Goal: Information Seeking & Learning: Learn about a topic

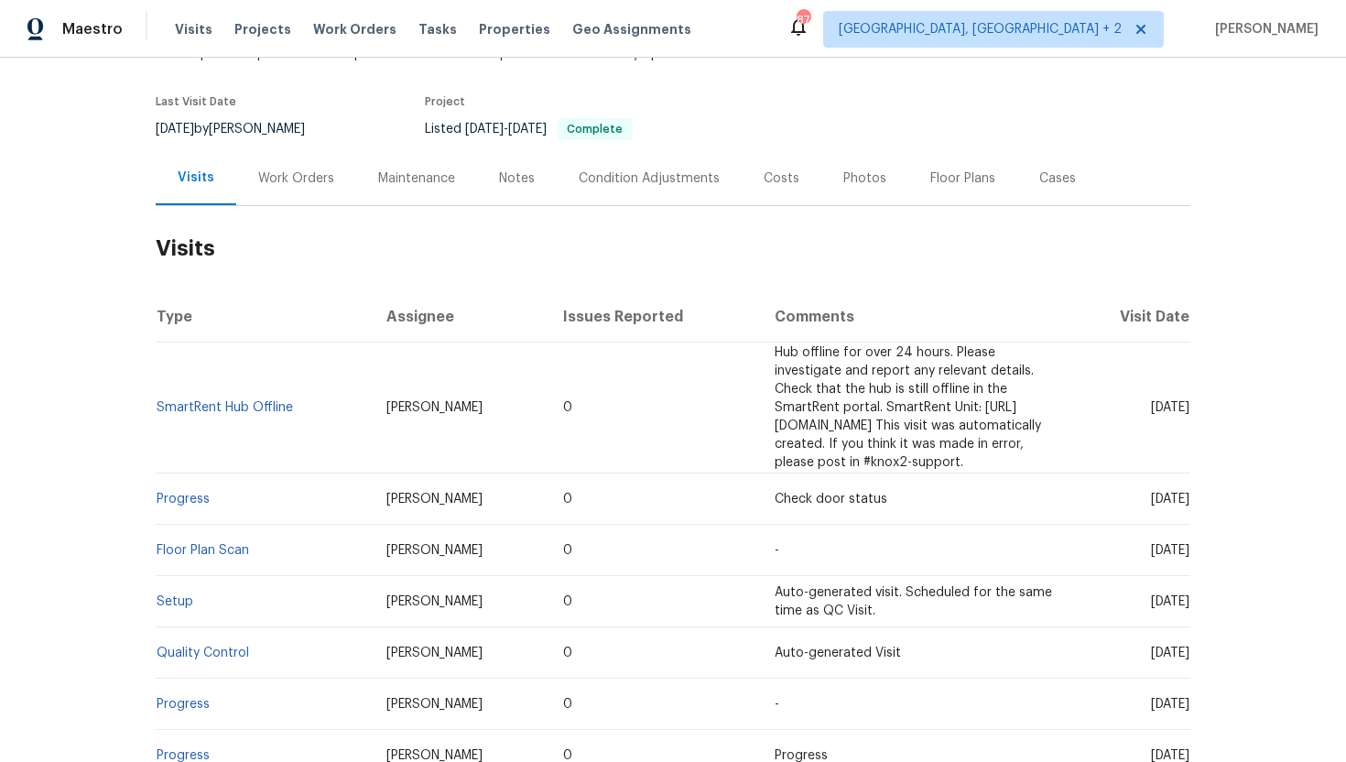
scroll to position [139, 0]
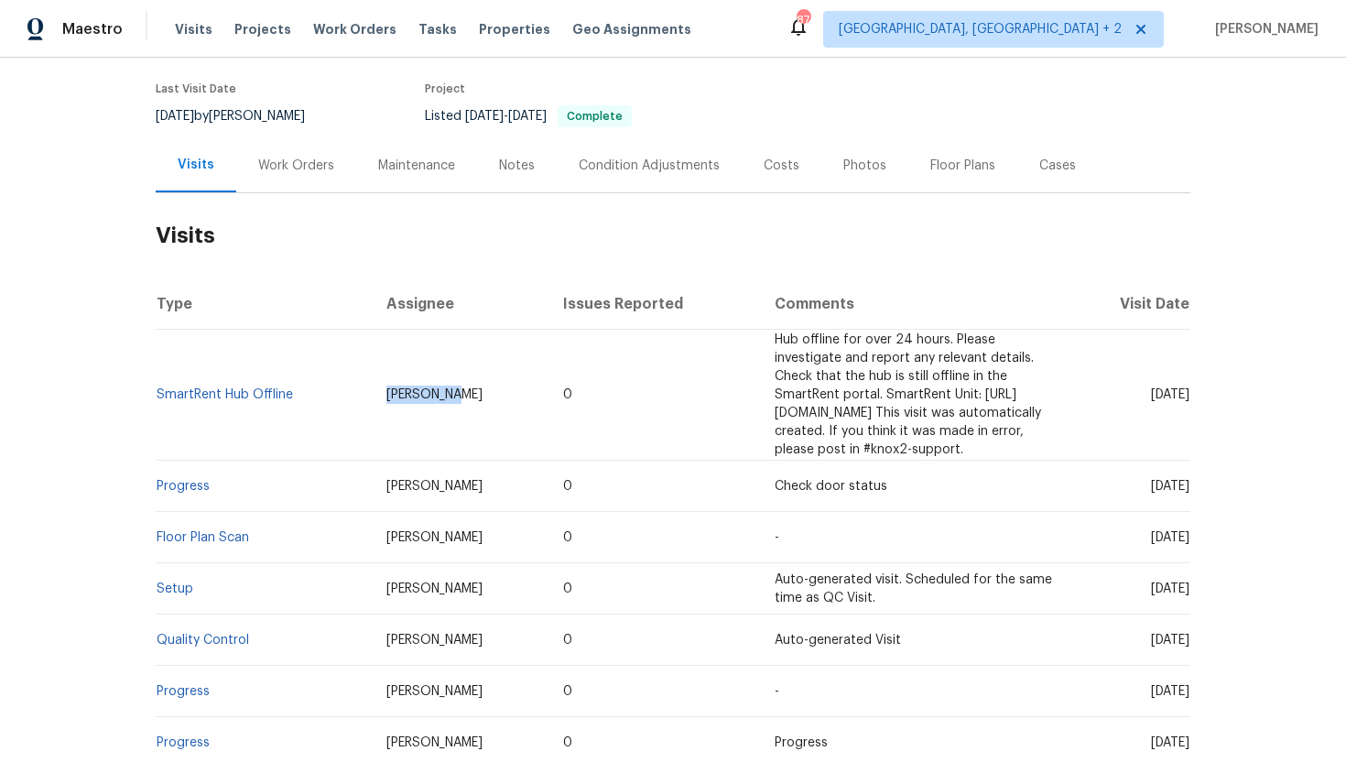
drag, startPoint x: 426, startPoint y: 390, endPoint x: 351, endPoint y: 389, distance: 75.1
click at [372, 389] on td "Ken Romain" at bounding box center [461, 395] width 178 height 131
copy span "Ken Romain"
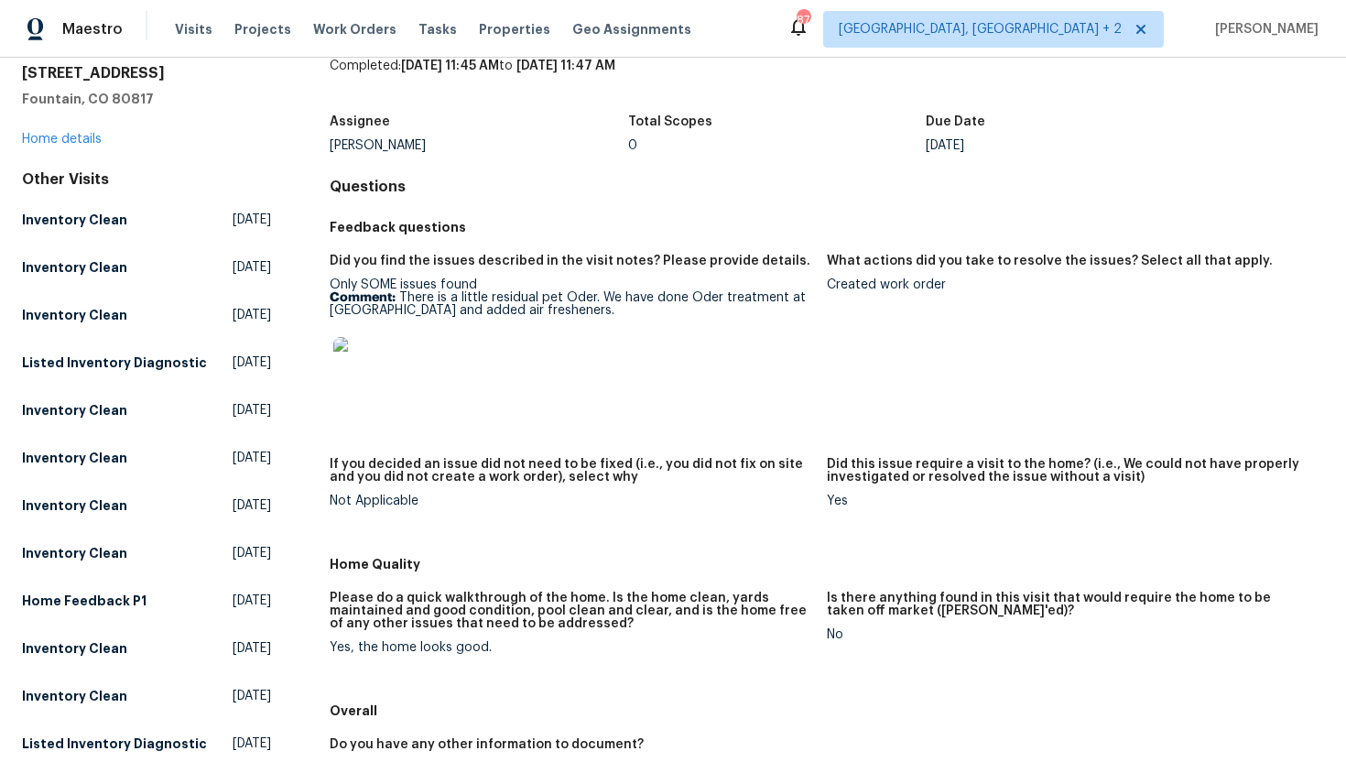
scroll to position [17, 0]
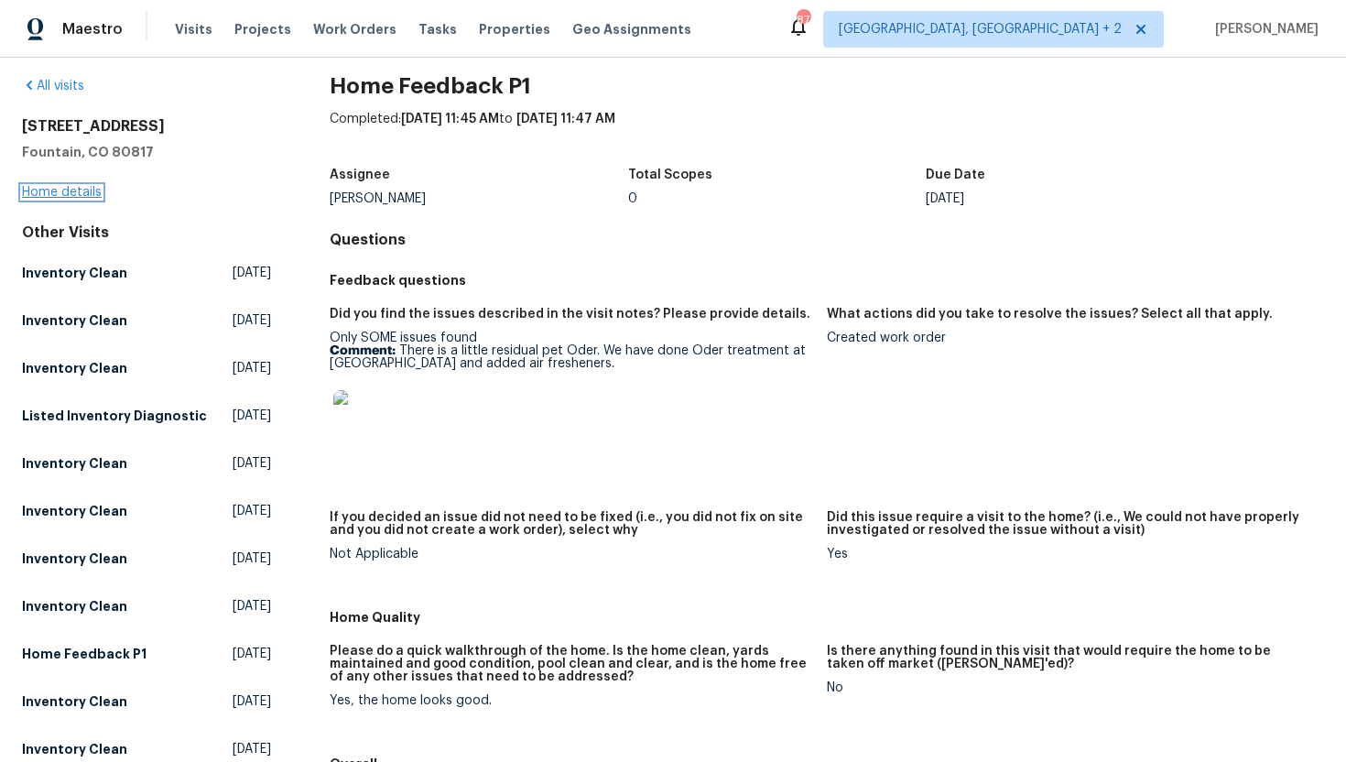
click at [93, 195] on link "Home details" at bounding box center [62, 192] width 80 height 13
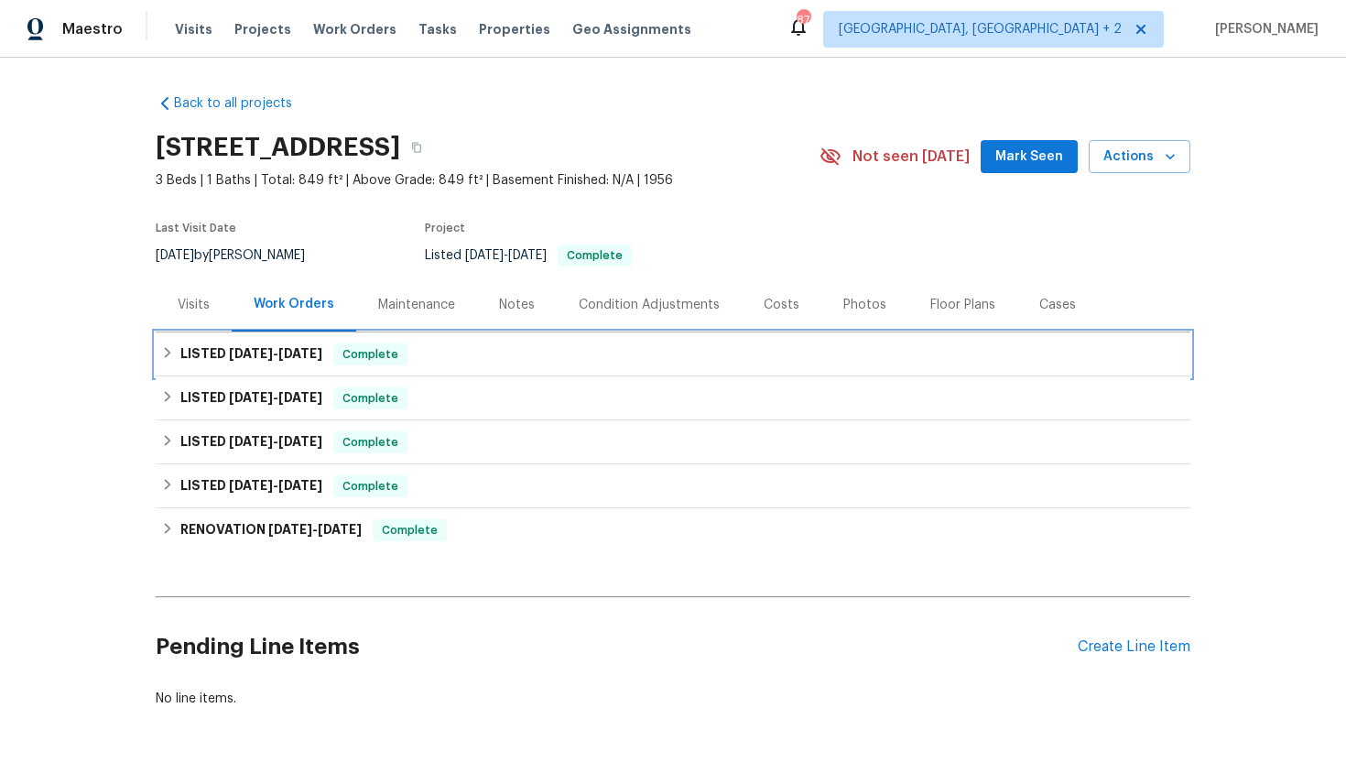
click at [266, 347] on span "7/31/25" at bounding box center [251, 353] width 44 height 13
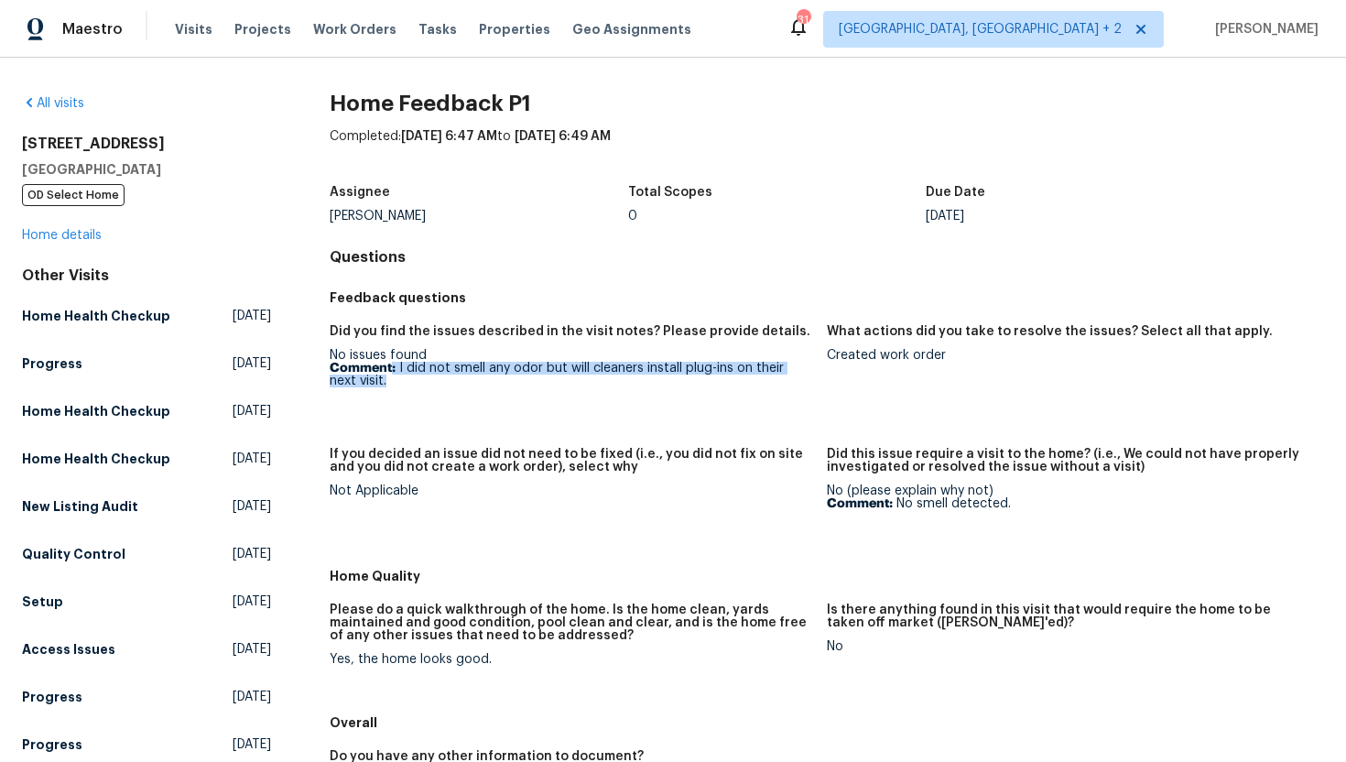
drag, startPoint x: 392, startPoint y: 365, endPoint x: 434, endPoint y: 402, distance: 55.8
click at [434, 403] on figure "Did you find the issues described in the visit notes? Please provide details. N…" at bounding box center [578, 375] width 497 height 101
copy p ": I did not smell any odor but will cleaners install plug-ins on their next vis…"
click at [970, 470] on h5 "Did this issue require a visit to the home? (i.e., We could not have properly i…" at bounding box center [1068, 461] width 483 height 26
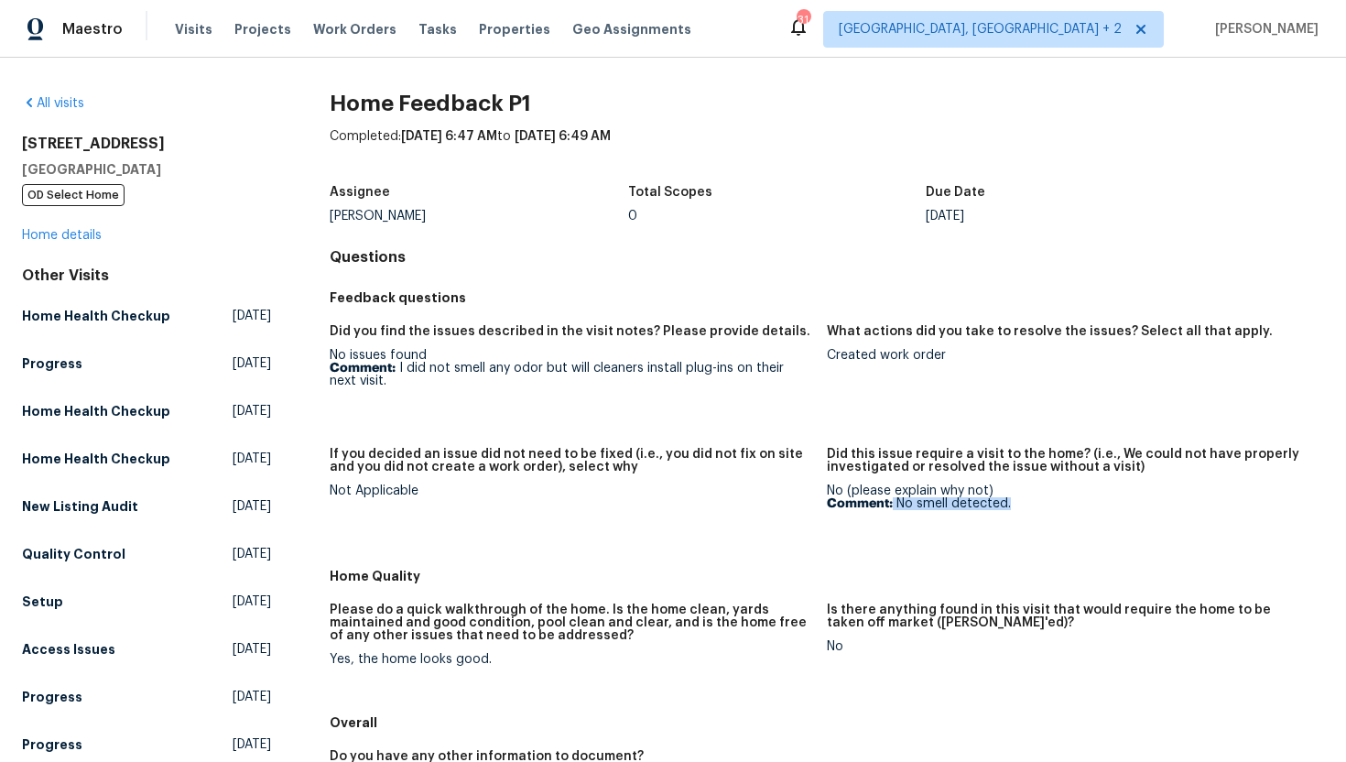
drag, startPoint x: 1016, startPoint y: 509, endPoint x: 893, endPoint y: 508, distance: 122.7
click at [893, 508] on p "Comment: No smell detected." at bounding box center [1068, 503] width 483 height 13
copy p "No smell detected."
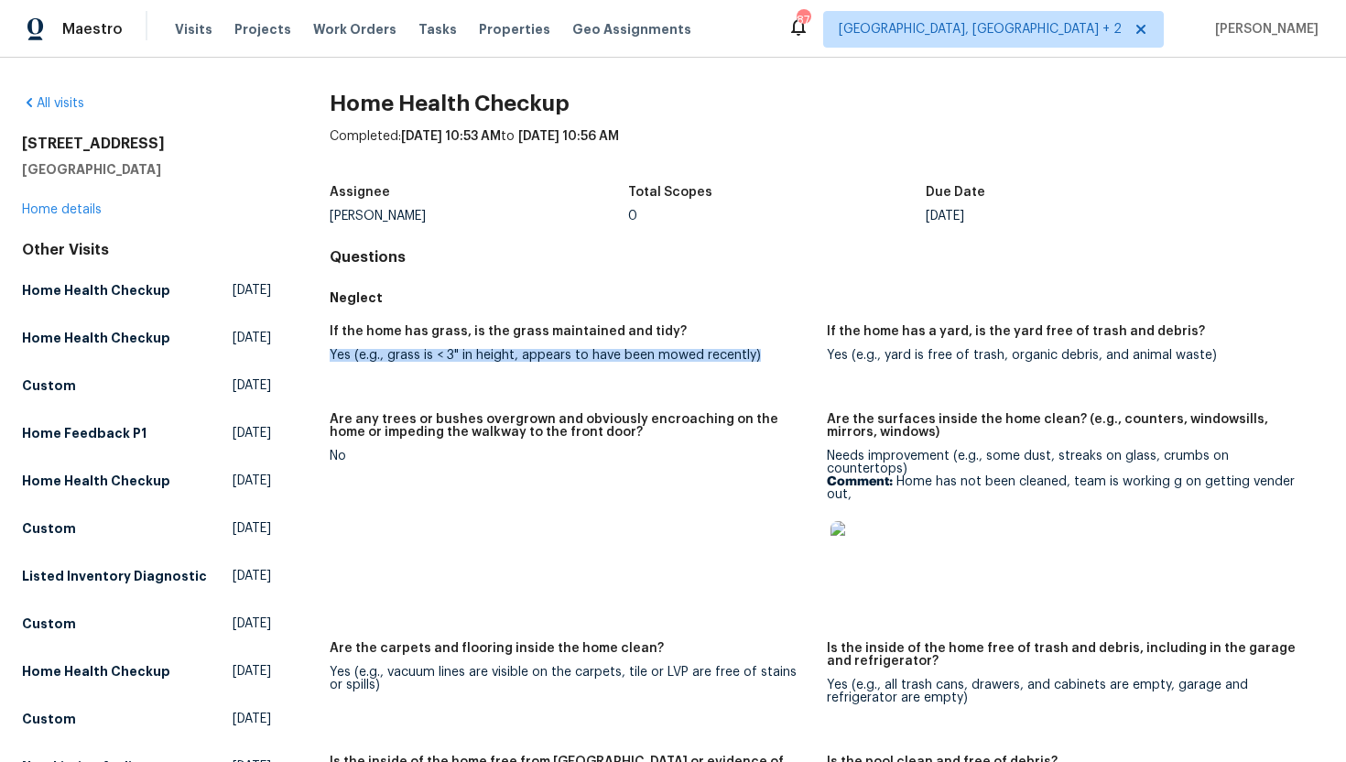
drag, startPoint x: 764, startPoint y: 355, endPoint x: 326, endPoint y: 354, distance: 437.7
copy div "Yes (e.g., grass is < 3" in height, appears to have been mowed recently)"
click at [81, 212] on link "Home details" at bounding box center [62, 209] width 80 height 13
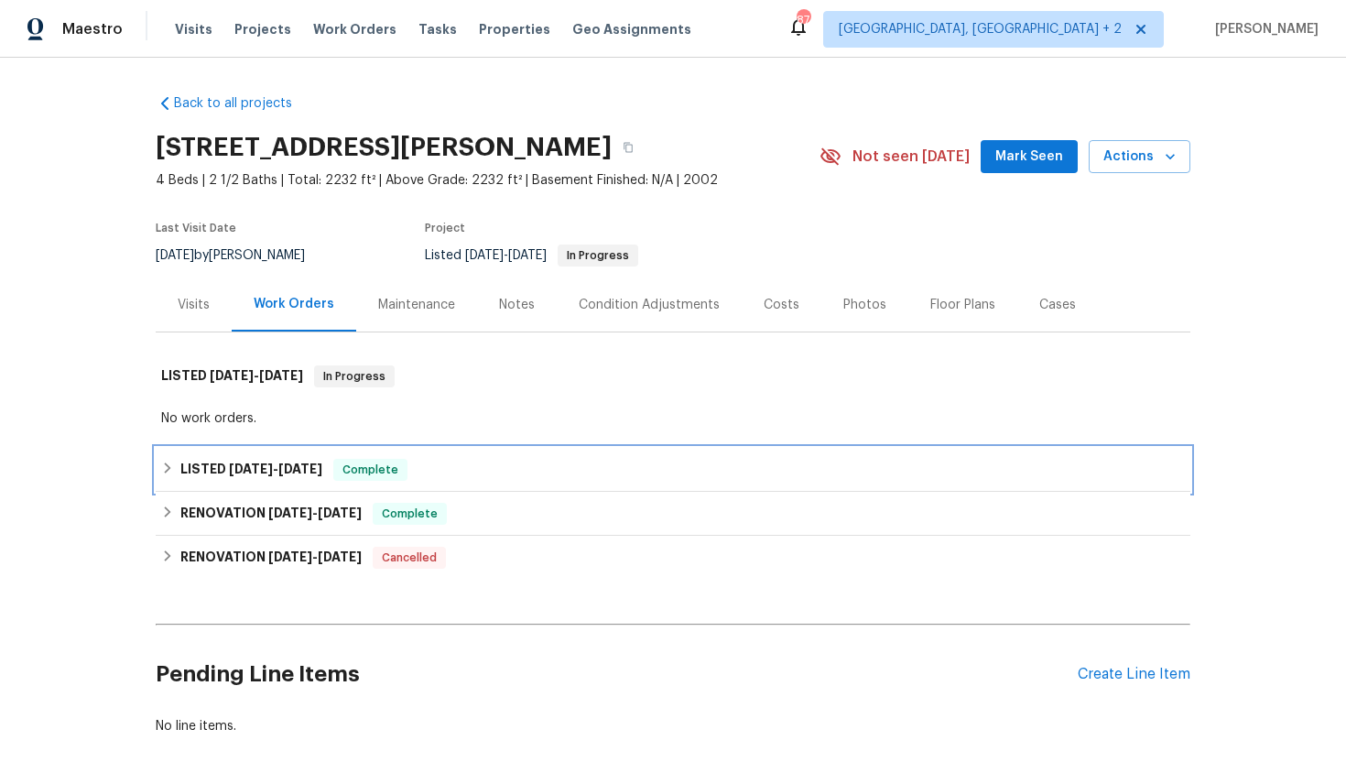
click at [322, 469] on span "[DATE]" at bounding box center [300, 468] width 44 height 13
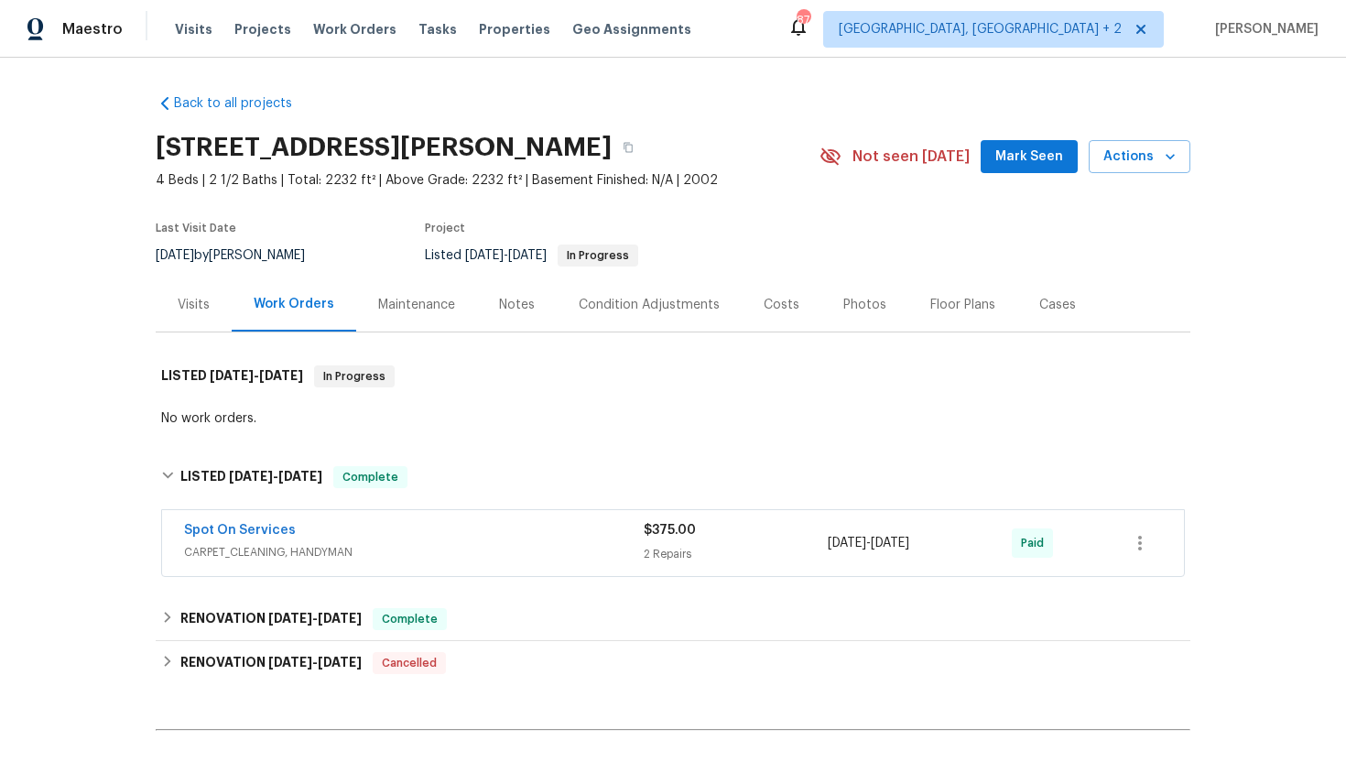
click at [211, 317] on div "Visits" at bounding box center [194, 304] width 76 height 54
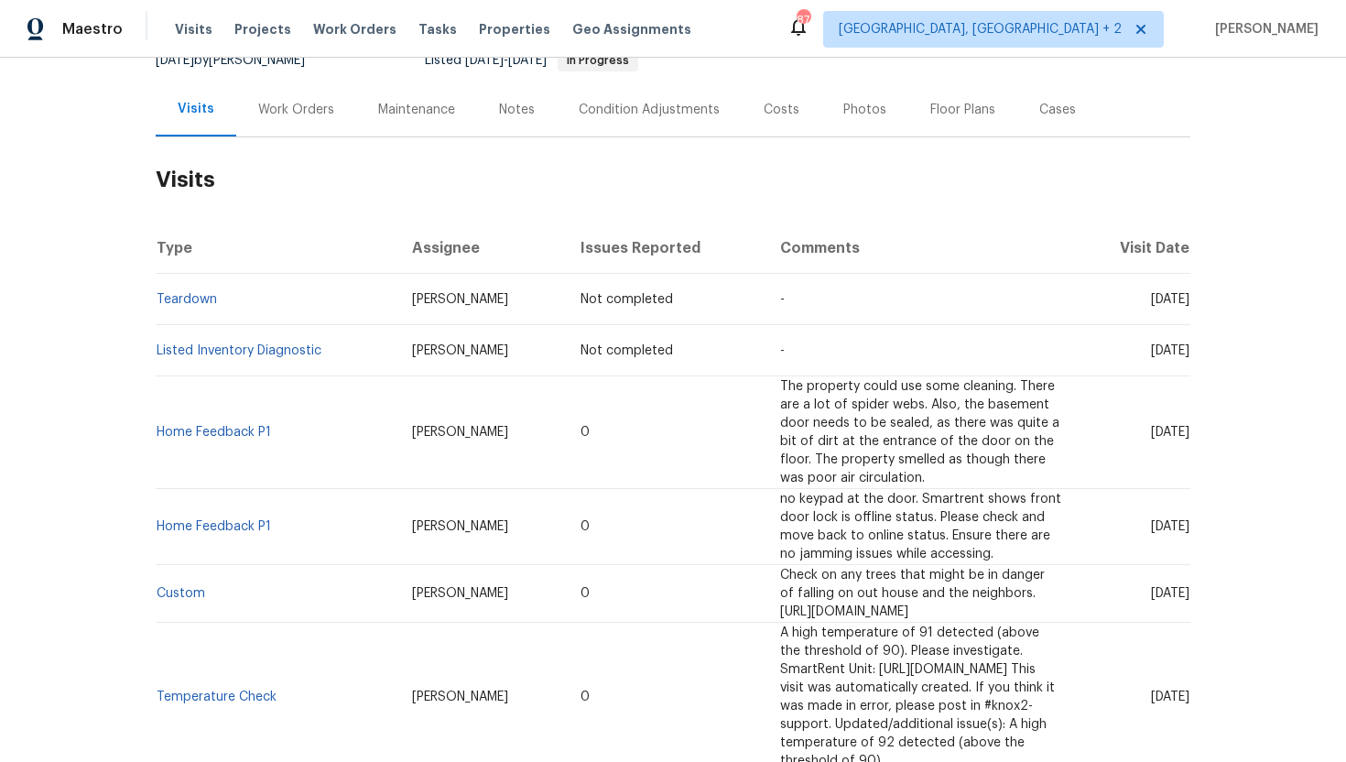
scroll to position [204, 0]
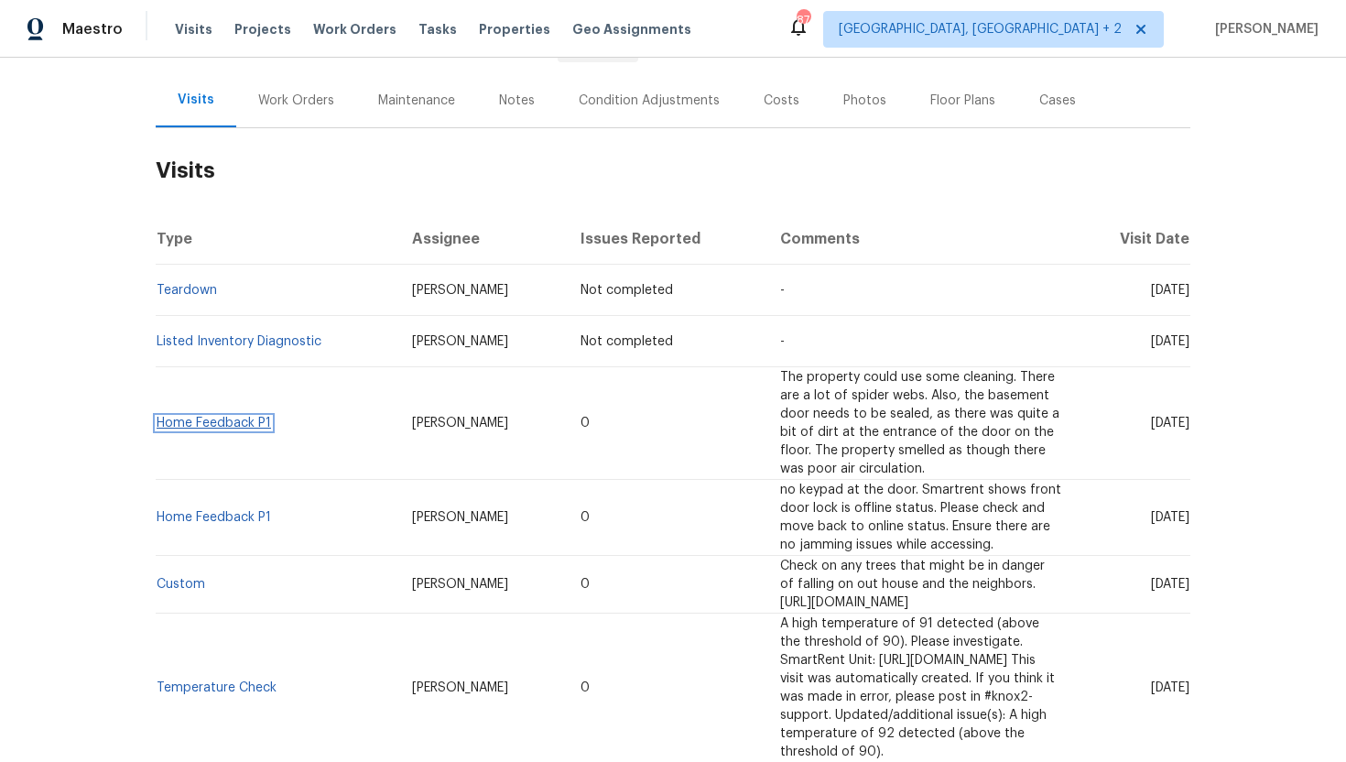
click at [190, 420] on link "Home Feedback P1" at bounding box center [214, 423] width 114 height 13
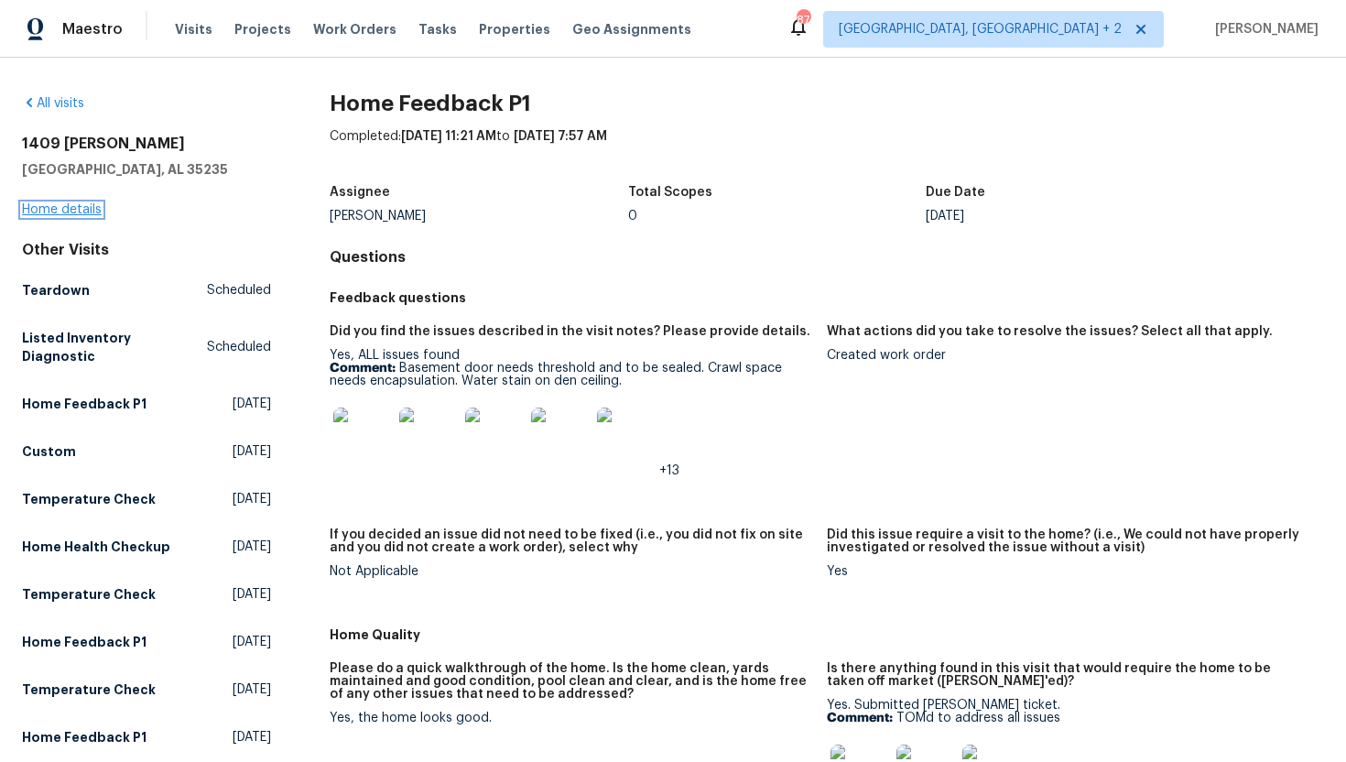
click at [65, 208] on link "Home details" at bounding box center [62, 209] width 80 height 13
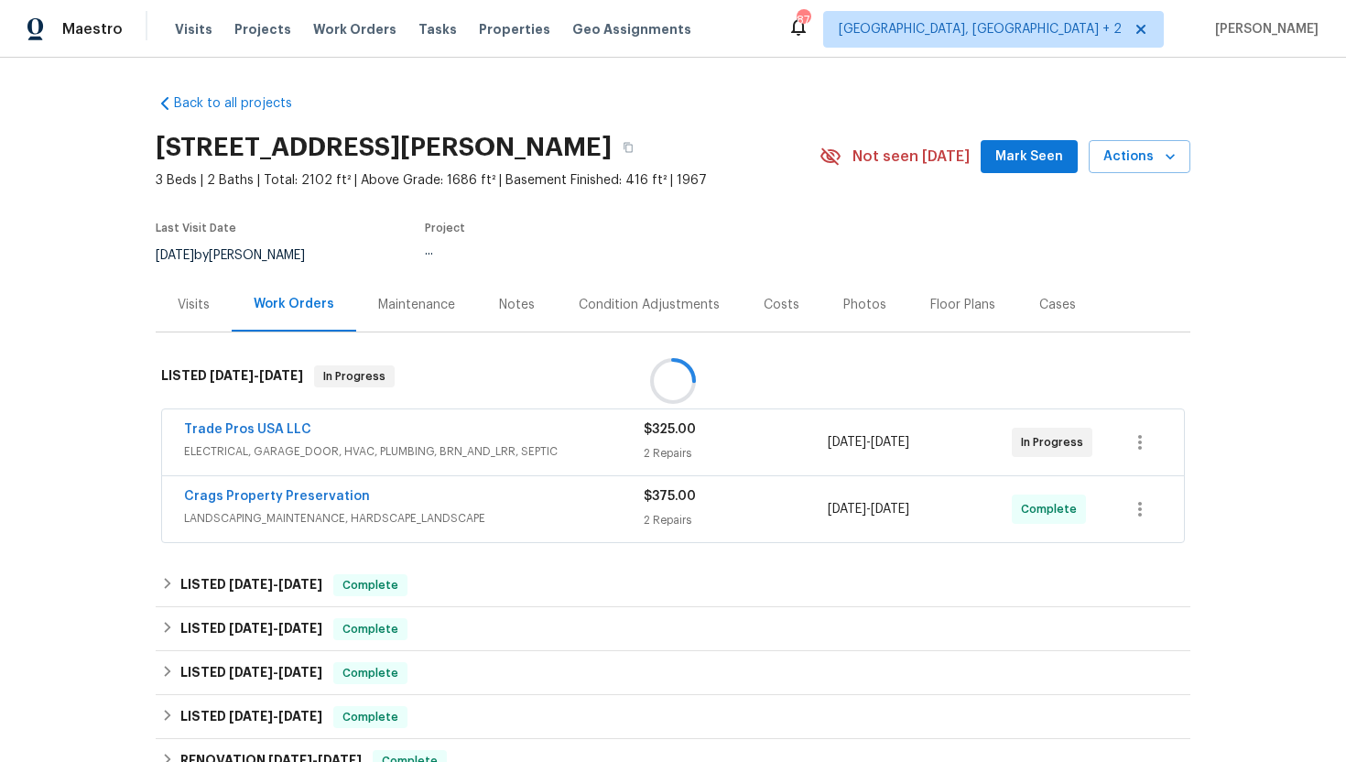
click at [416, 452] on span "ELECTRICAL, GARAGE_DOOR, HVAC, PLUMBING, BRN_AND_LRR, SEPTIC" at bounding box center [414, 451] width 460 height 18
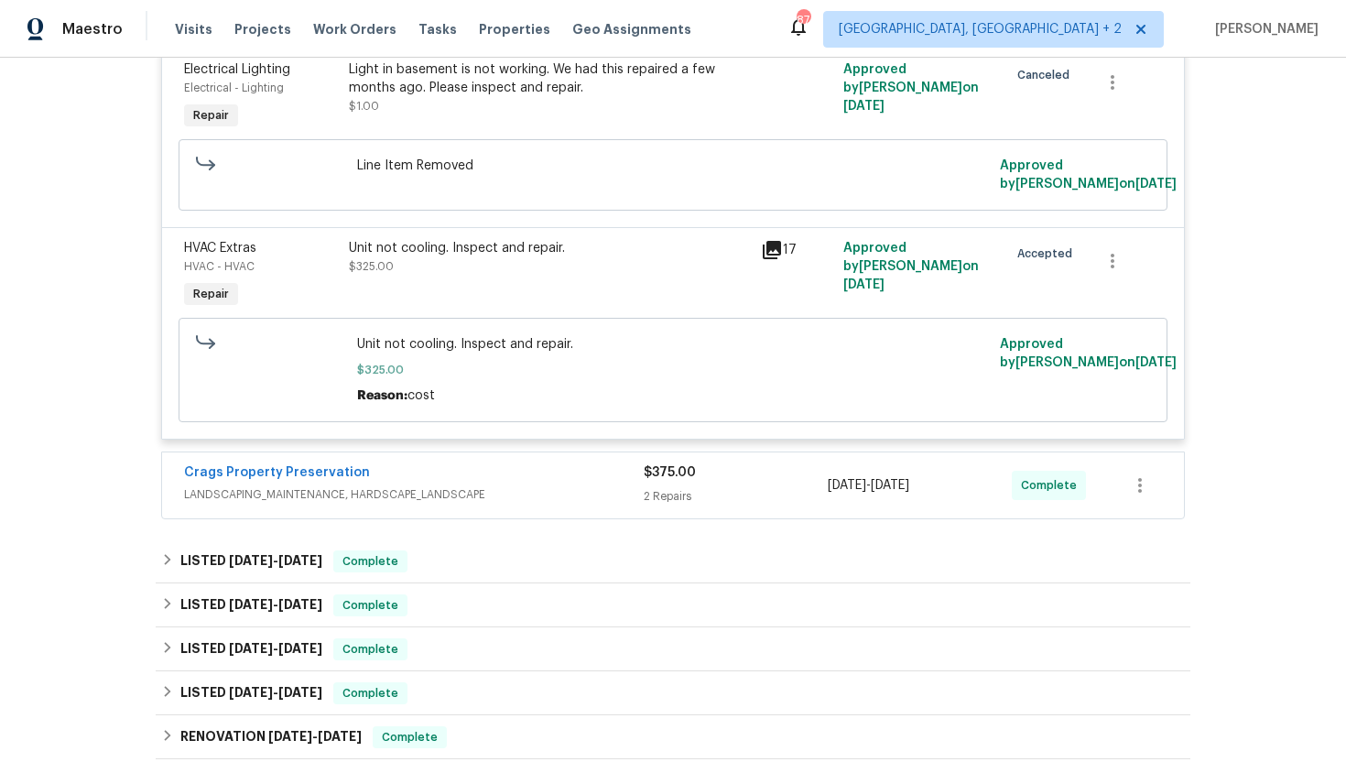
scroll to position [278, 0]
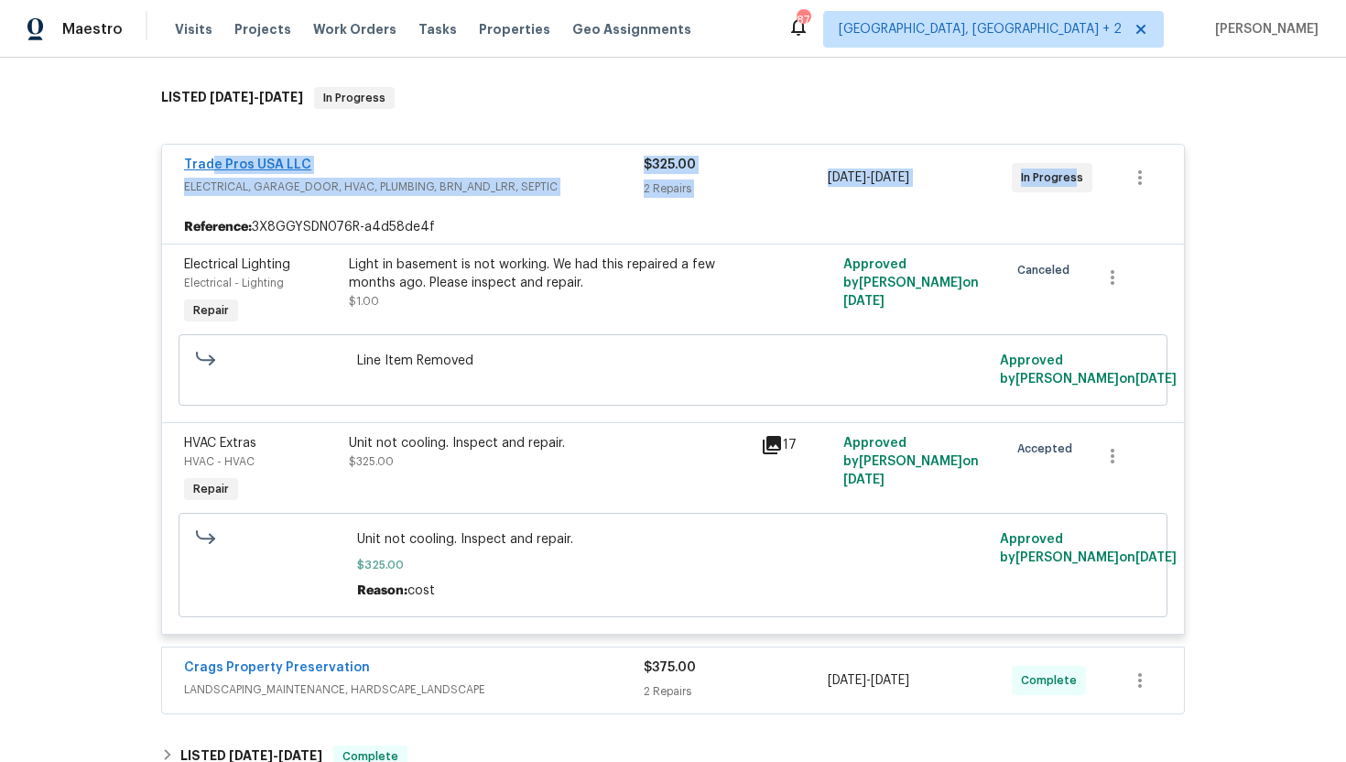
drag, startPoint x: 1046, startPoint y: 186, endPoint x: 212, endPoint y: 169, distance: 834.4
click at [212, 169] on div "Trade Pros USA LLC ELECTRICAL, GARAGE_DOOR, HVAC, PLUMBING, BRN_AND_LRR, SEPTIC…" at bounding box center [651, 178] width 934 height 44
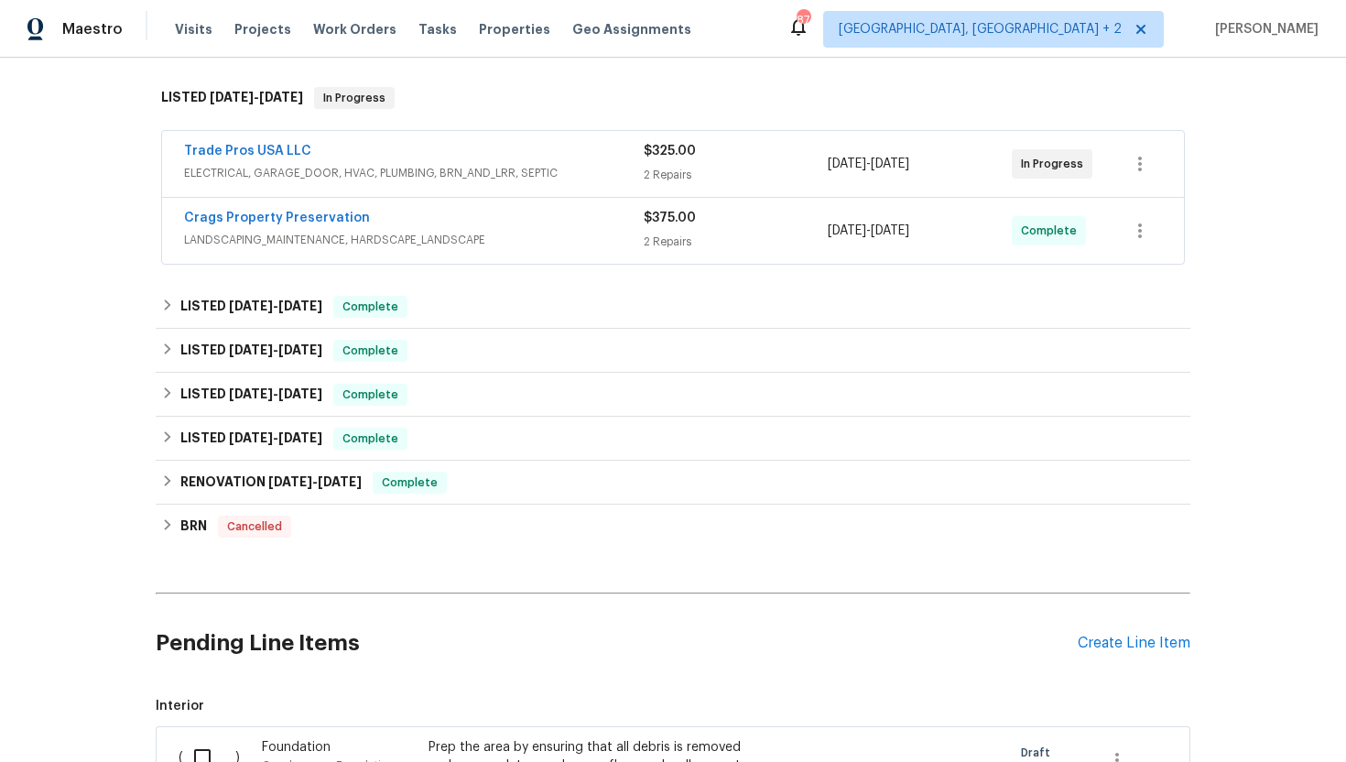
click at [592, 178] on span "ELECTRICAL, GARAGE_DOOR, HVAC, PLUMBING, BRN_AND_LRR, SEPTIC" at bounding box center [414, 173] width 460 height 18
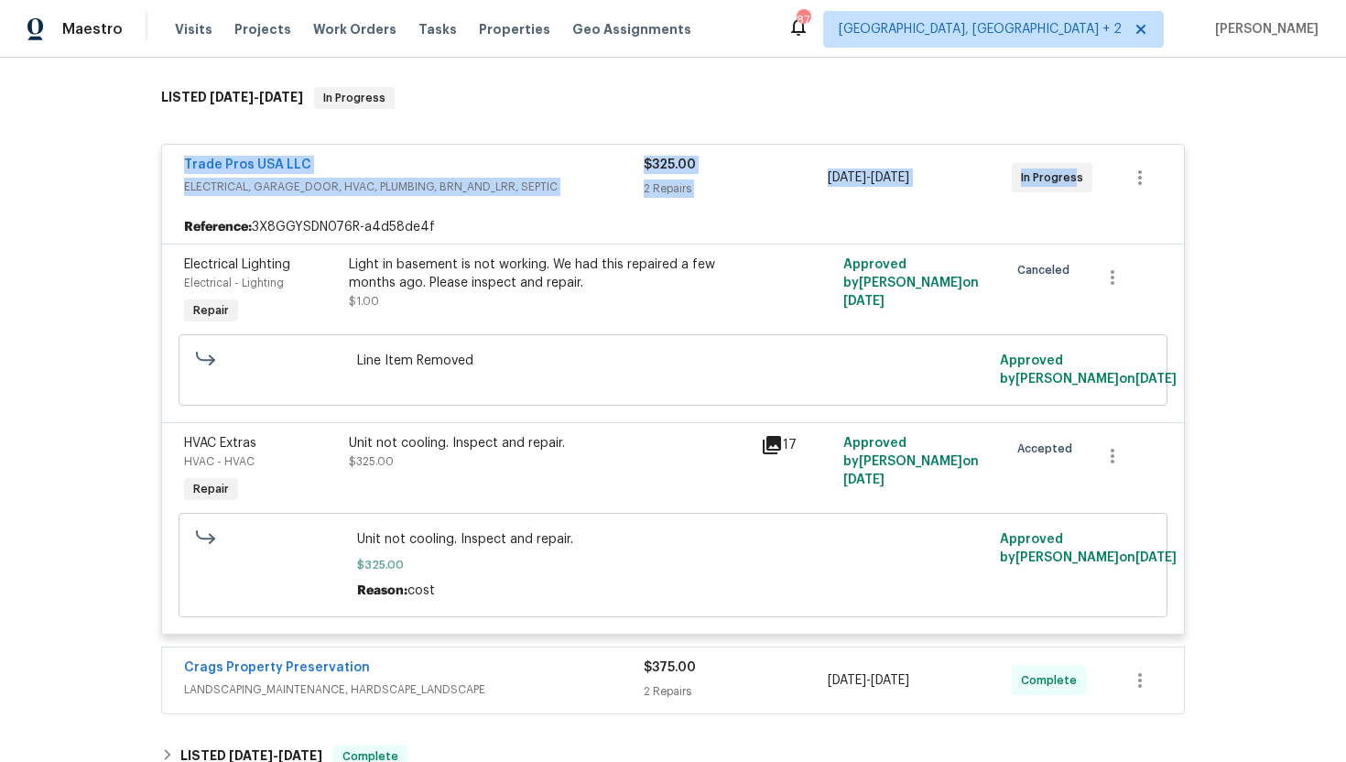
drag, startPoint x: 1049, startPoint y: 183, endPoint x: 95, endPoint y: 160, distance: 954.5
click at [95, 160] on div "Back to all projects [STREET_ADDRESS][PERSON_NAME] 3 Beds | 2 Baths | Total: 21…" at bounding box center [673, 410] width 1346 height 704
copy div "Trade Pros USA LLC ELECTRICAL, GARAGE_DOOR, HVAC, PLUMBING, BRN_AND_LRR, SEPTIC…"
